Goal: Information Seeking & Learning: Compare options

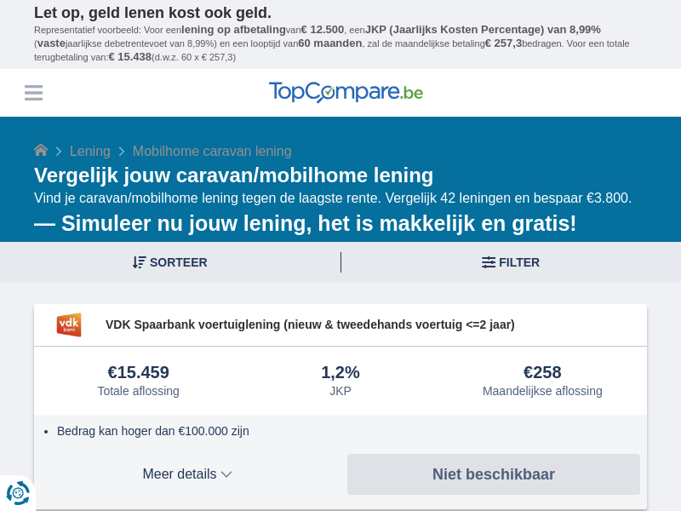
scroll to position [5683, 0]
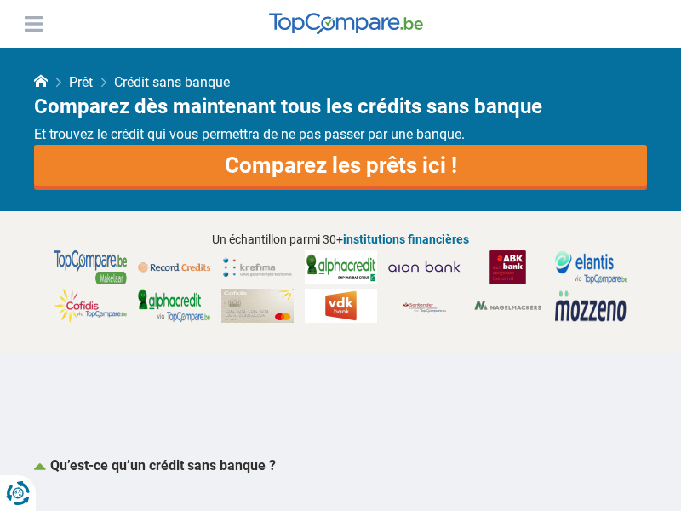
scroll to position [1407, 0]
